Goal: Task Accomplishment & Management: Use online tool/utility

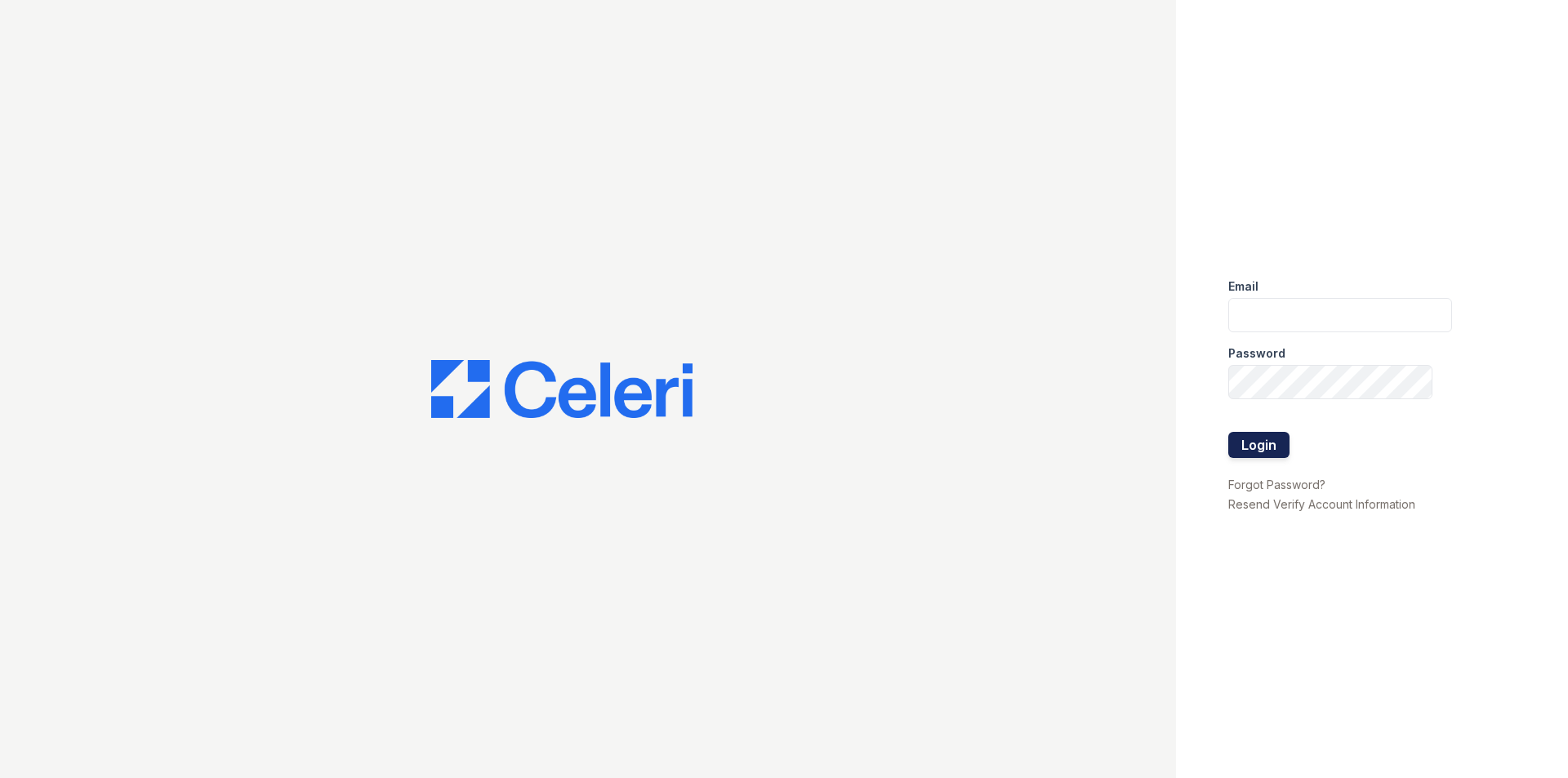
type input "[EMAIL_ADDRESS][DOMAIN_NAME]"
click at [1266, 433] on button "Login" at bounding box center [1259, 445] width 61 height 26
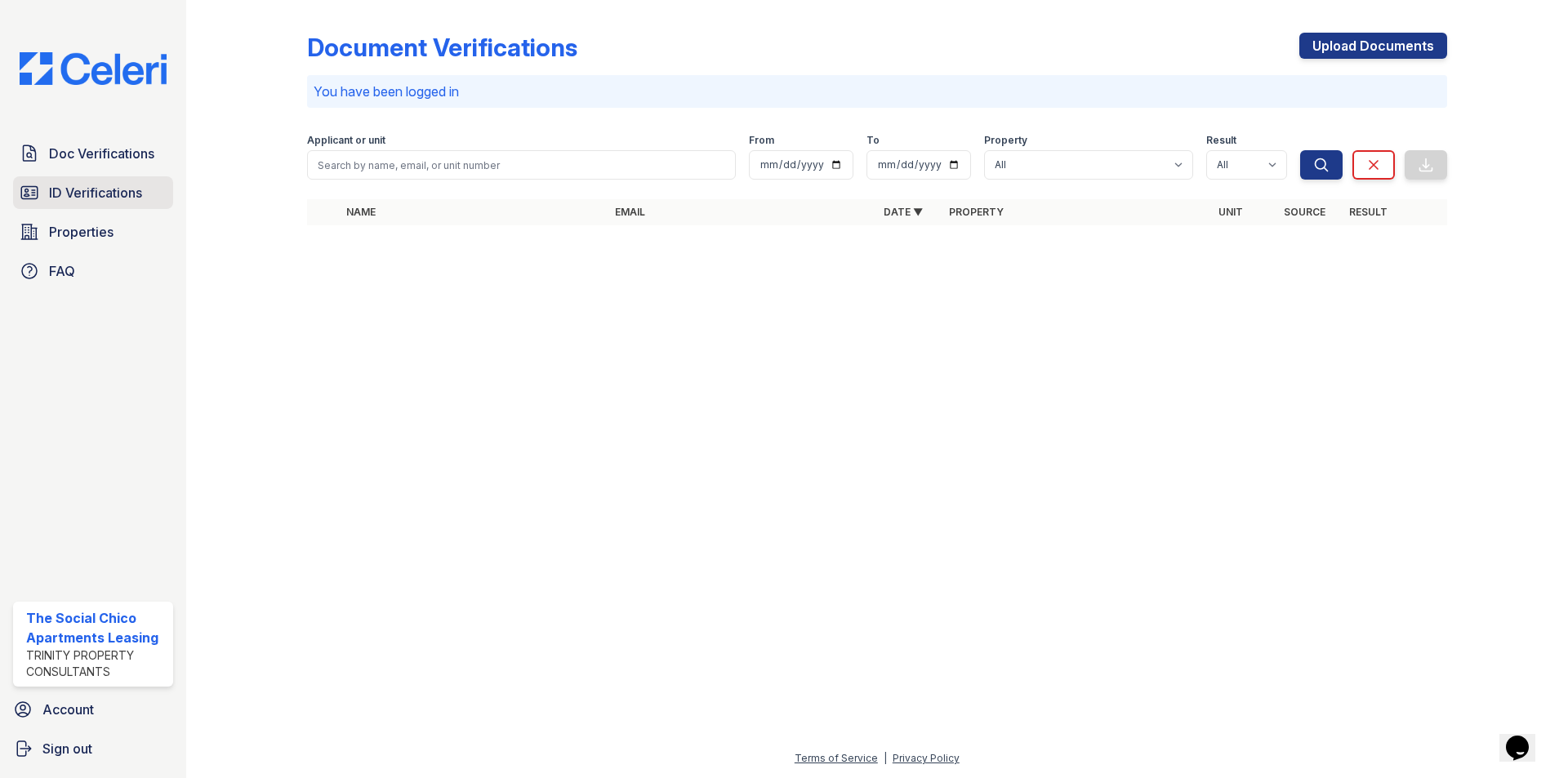
click at [75, 203] on span "ID Verifications" at bounding box center [95, 192] width 93 height 19
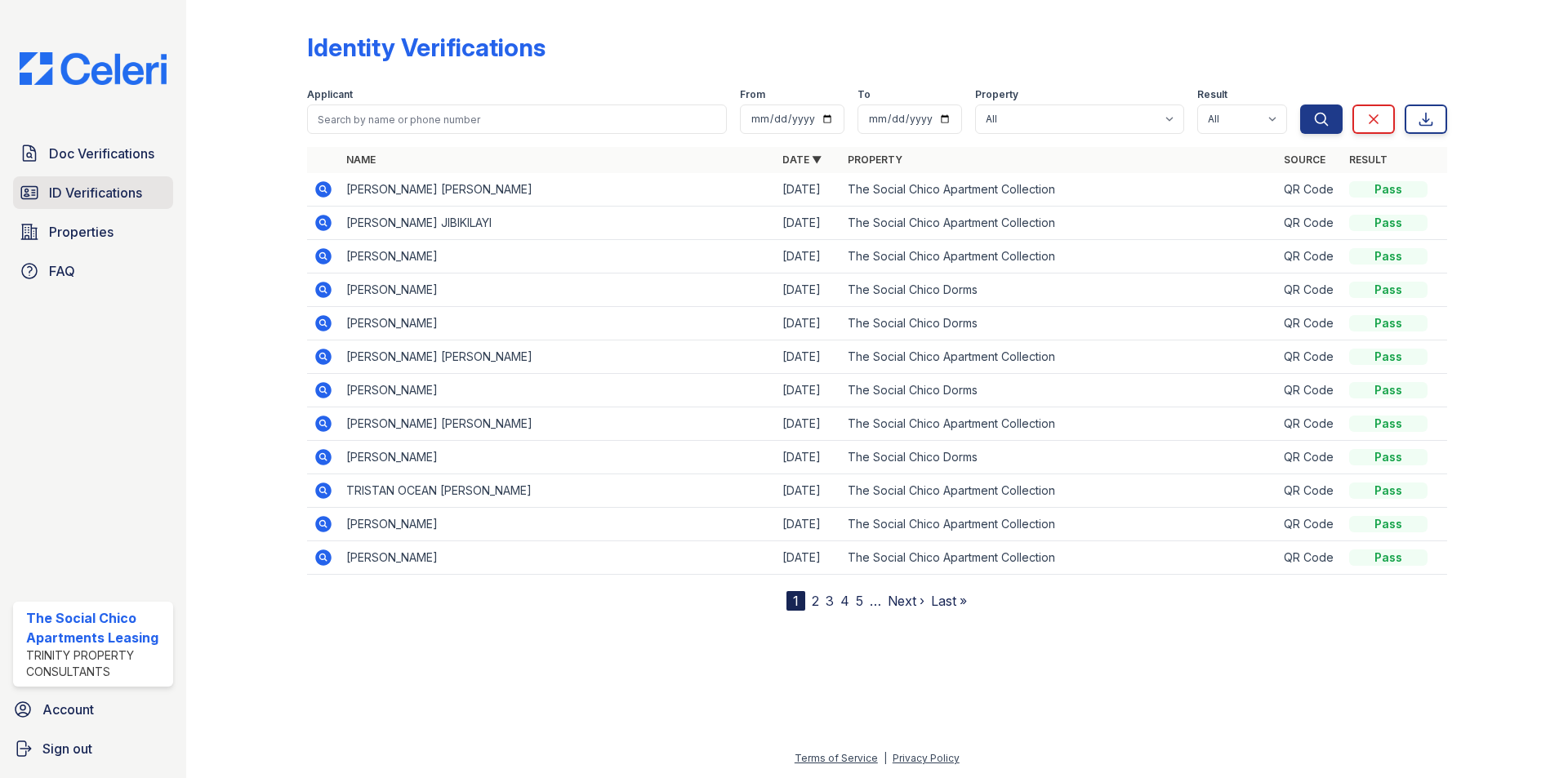
click at [93, 184] on span "ID Verifications" at bounding box center [95, 192] width 93 height 19
